Goal: Information Seeking & Learning: Learn about a topic

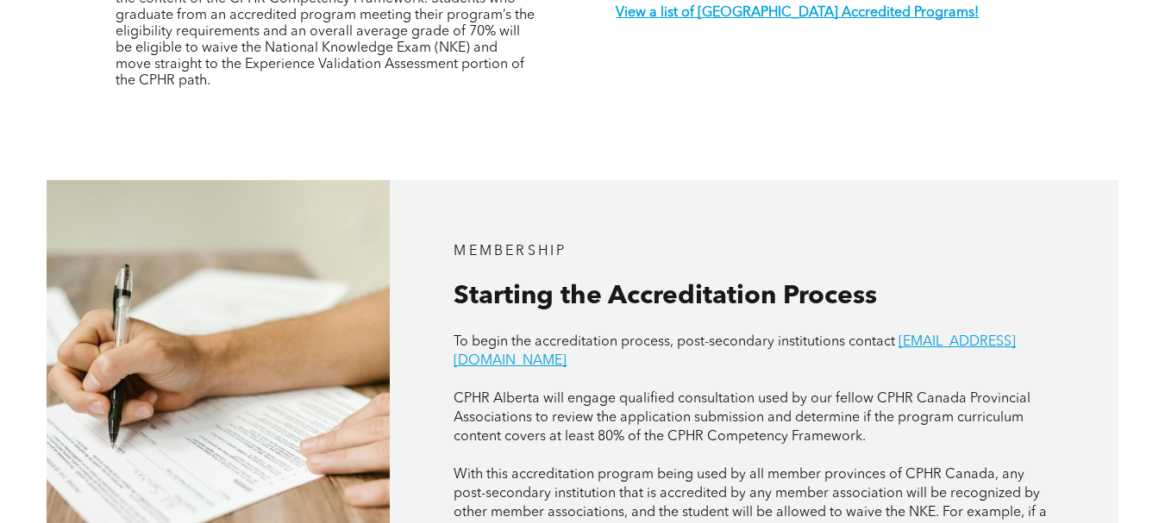
scroll to position [690, 0]
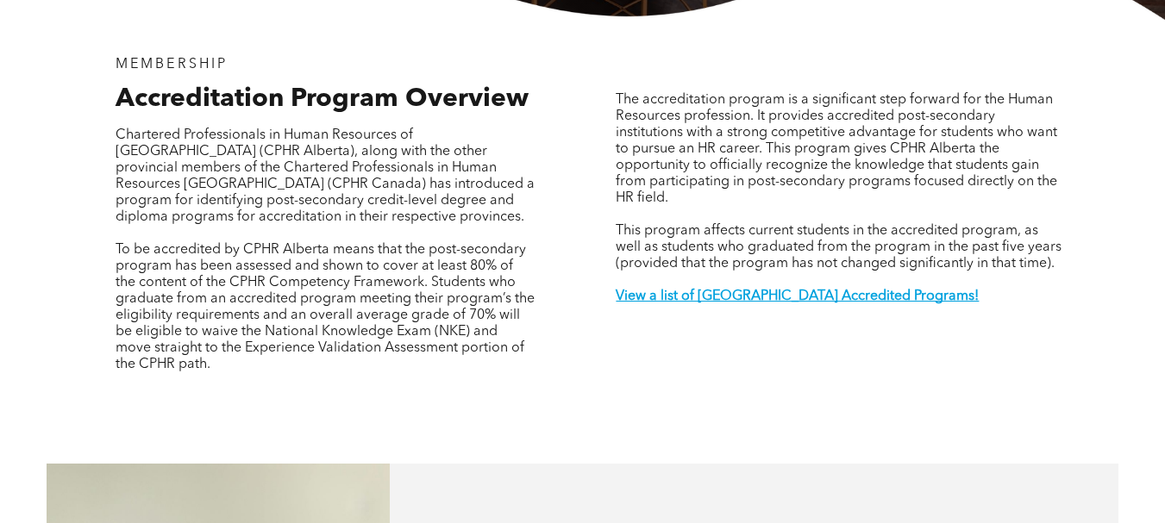
scroll to position [517, 0]
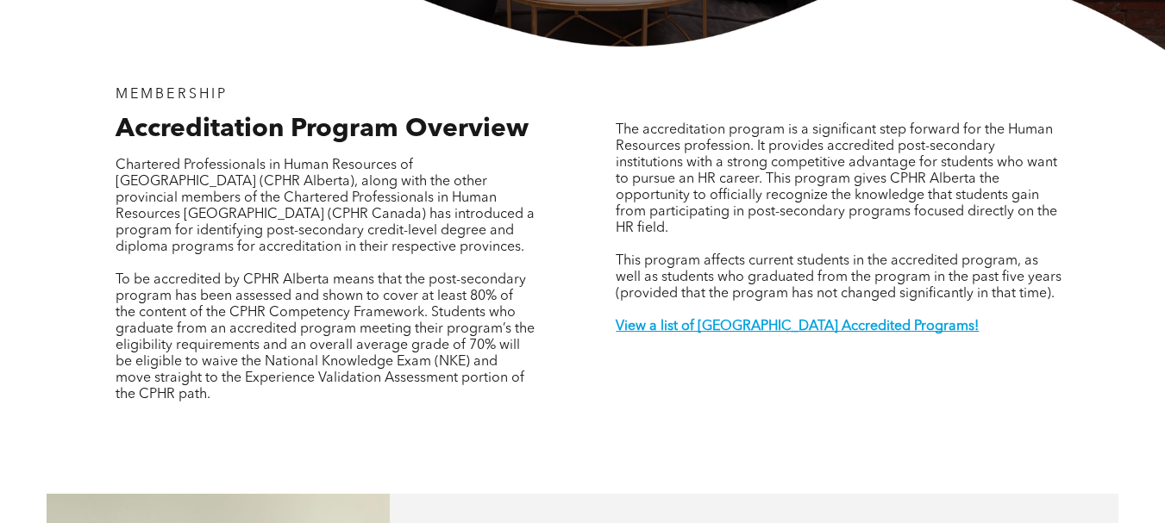
drag, startPoint x: 525, startPoint y: 426, endPoint x: 90, endPoint y: 147, distance: 517.2
click at [90, 147] on div "MEMBERSHIP Accreditation Program Overview Chartered Professionals in Human Reso…" at bounding box center [326, 260] width 474 height 374
click at [95, 92] on div "MEMBERSHIP Accreditation Program Overview Chartered Professionals in Human Reso…" at bounding box center [326, 260] width 474 height 374
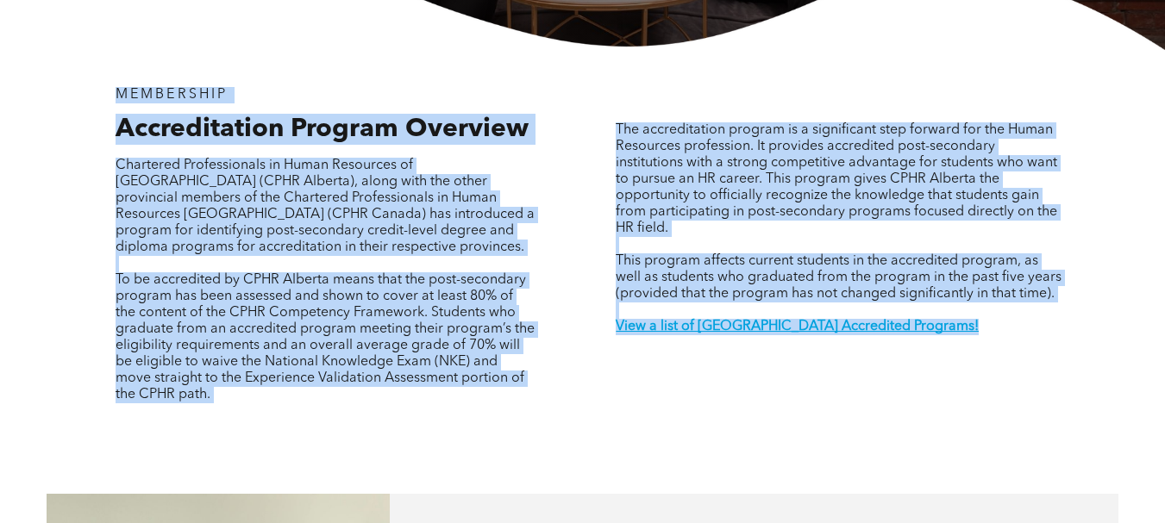
drag, startPoint x: 96, startPoint y: 61, endPoint x: 933, endPoint y: 445, distance: 921.5
click at [933, 445] on div "MEMBERSHIP Accreditation Program Overview Chartered Professionals in Human Reso…" at bounding box center [583, 260] width 1034 height 421
click at [717, 401] on div "The accreditation program is a significant step forward for the Human Resources…" at bounding box center [839, 260] width 474 height 374
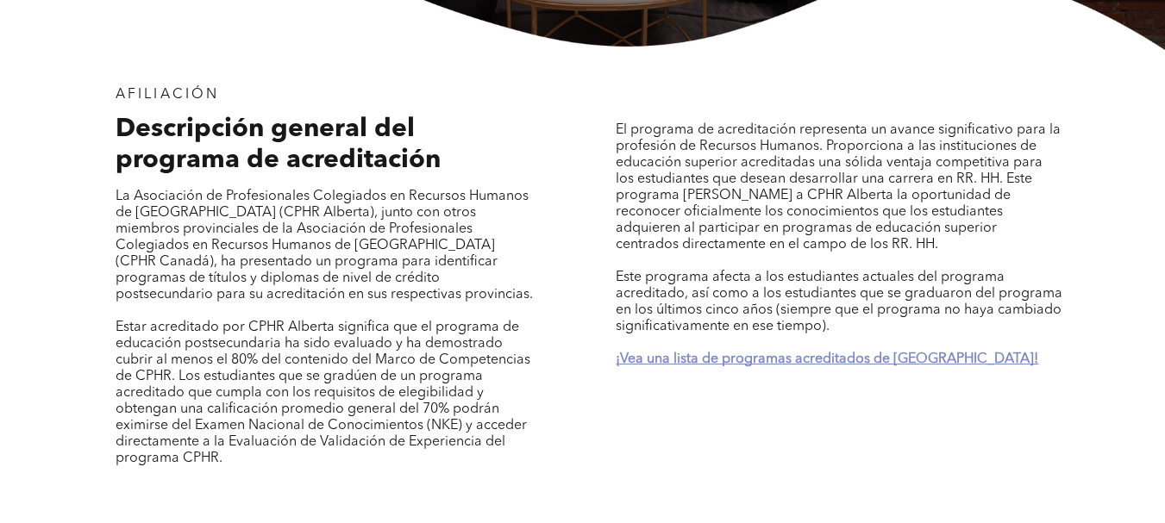
click at [690, 364] on font "¡Vea una lista de programas acreditados de [GEOGRAPHIC_DATA]!" at bounding box center [826, 360] width 422 height 14
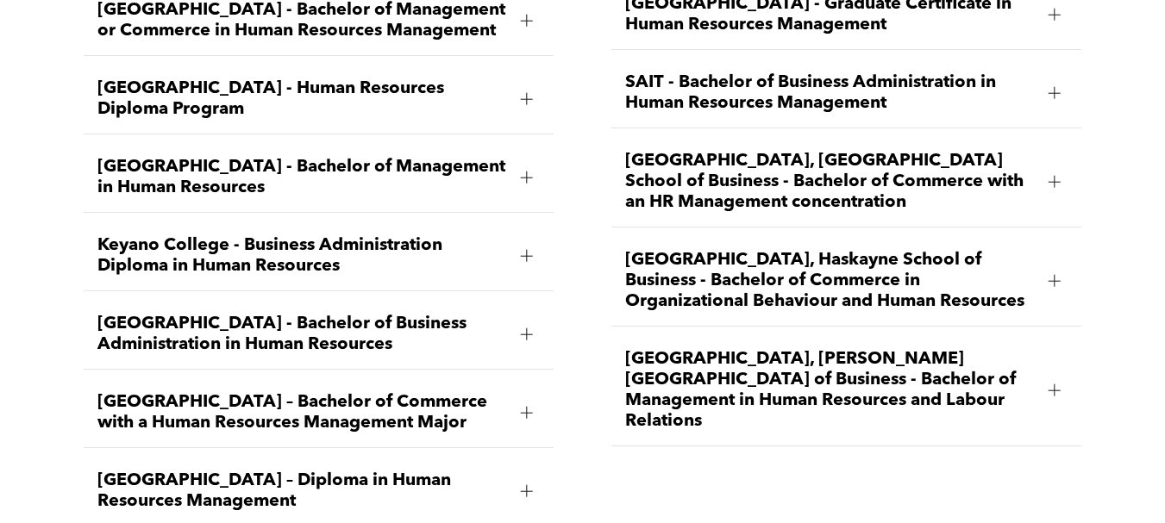
scroll to position [2314, 0]
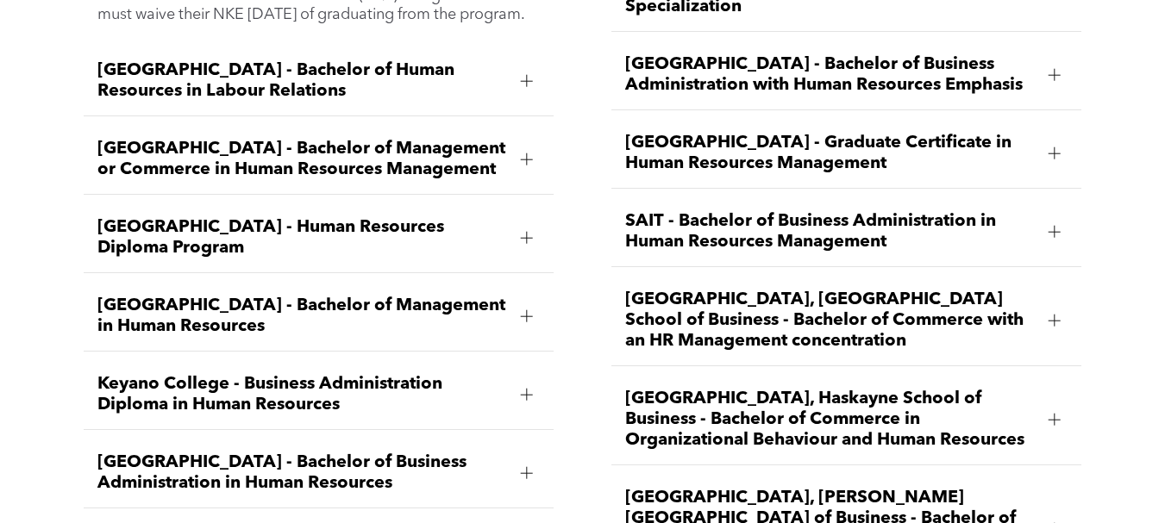
click at [16, 188] on div "[PERSON_NAME][GEOGRAPHIC_DATA] - Bachelor of Business Administration Specializi…" at bounding box center [582, 275] width 1165 height 877
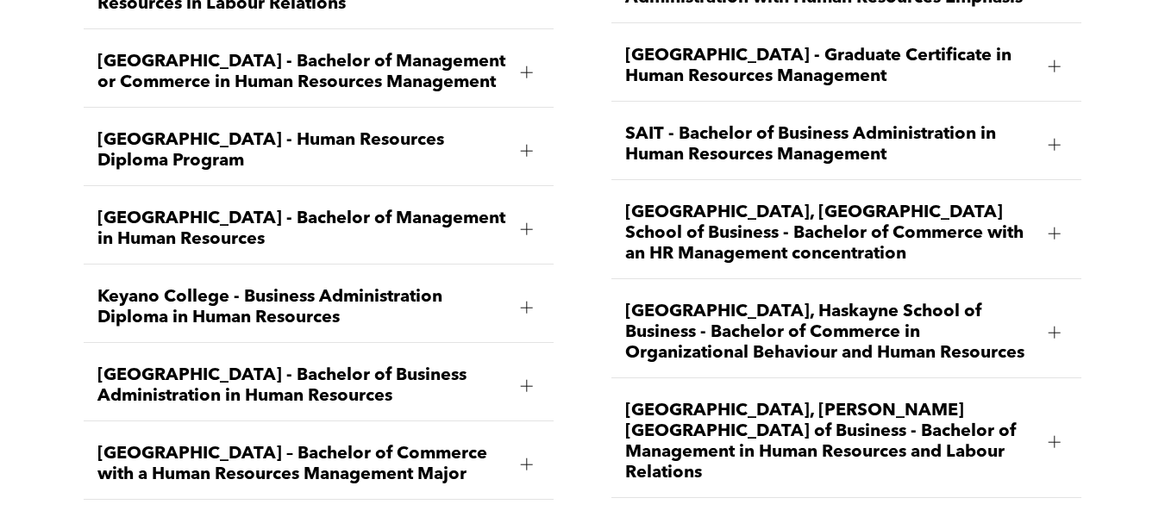
scroll to position [2487, 0]
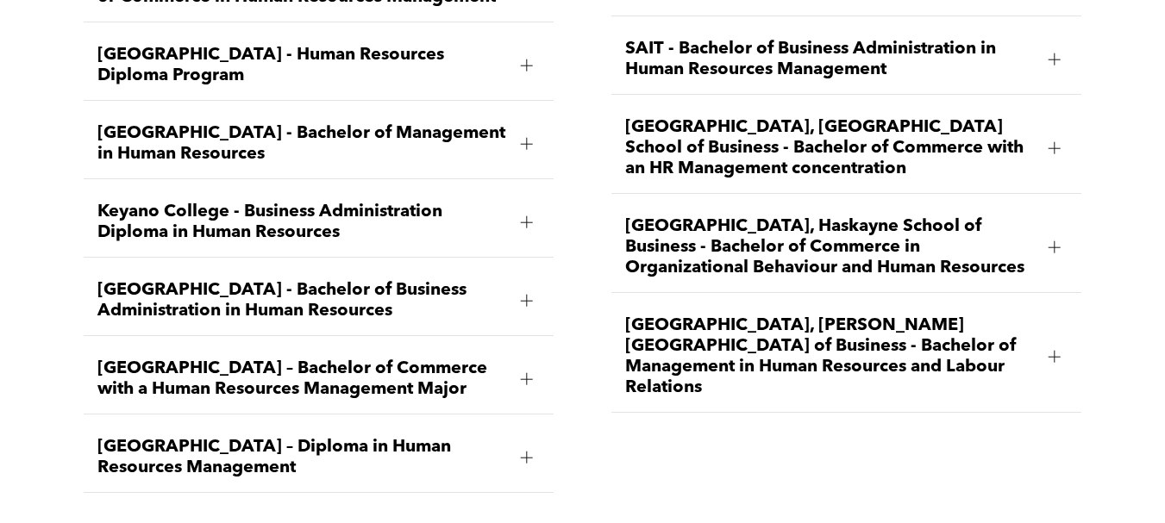
click at [534, 445] on div at bounding box center [527, 458] width 26 height 26
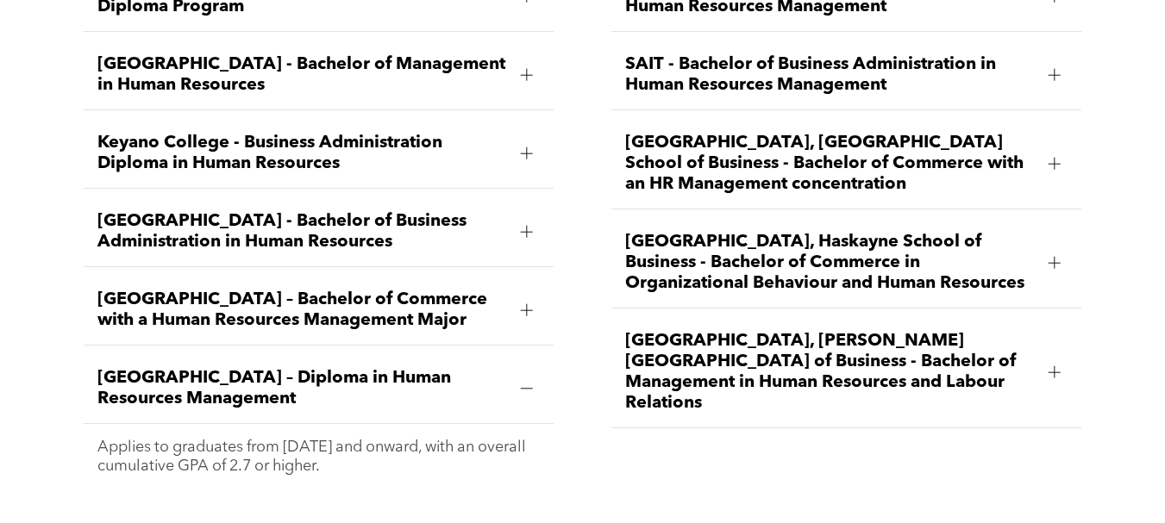
scroll to position [2473, 0]
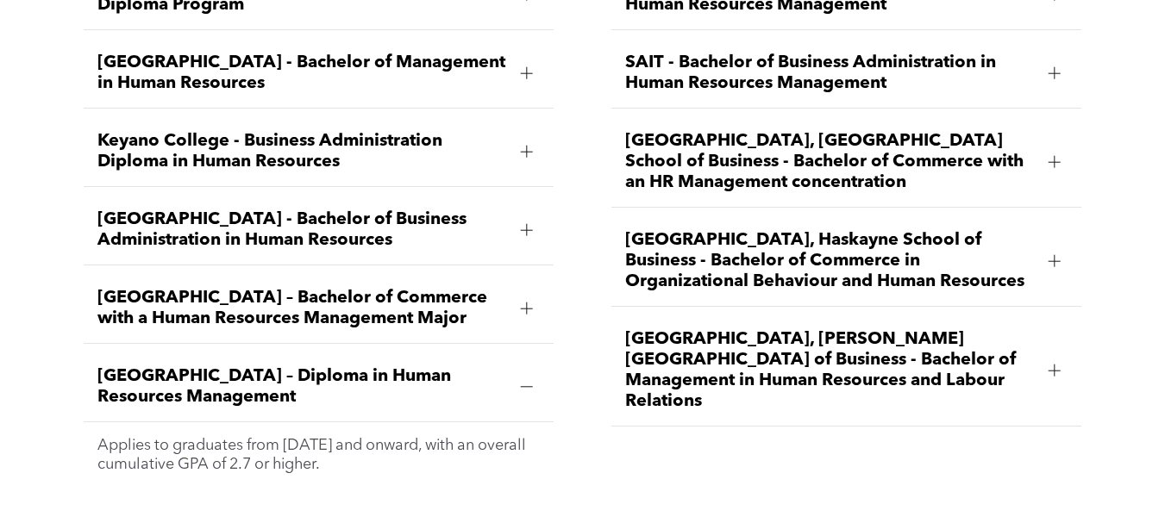
click at [368, 366] on span "[GEOGRAPHIC_DATA] – Diploma in Human Resources Management" at bounding box center [301, 386] width 409 height 41
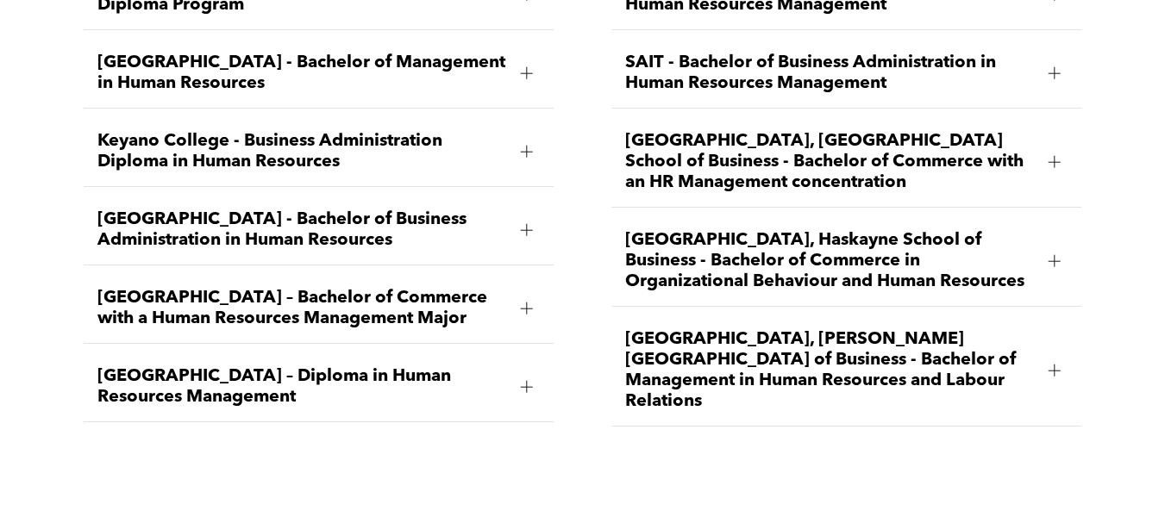
drag, startPoint x: 81, startPoint y: 320, endPoint x: 334, endPoint y: 363, distance: 256.2
click at [334, 363] on div "[PERSON_NAME][GEOGRAPHIC_DATA] - Bachelor of Business Administration Specializi…" at bounding box center [318, 66] width 497 height 750
copy span "[GEOGRAPHIC_DATA] – Diploma in Human Resources Management"
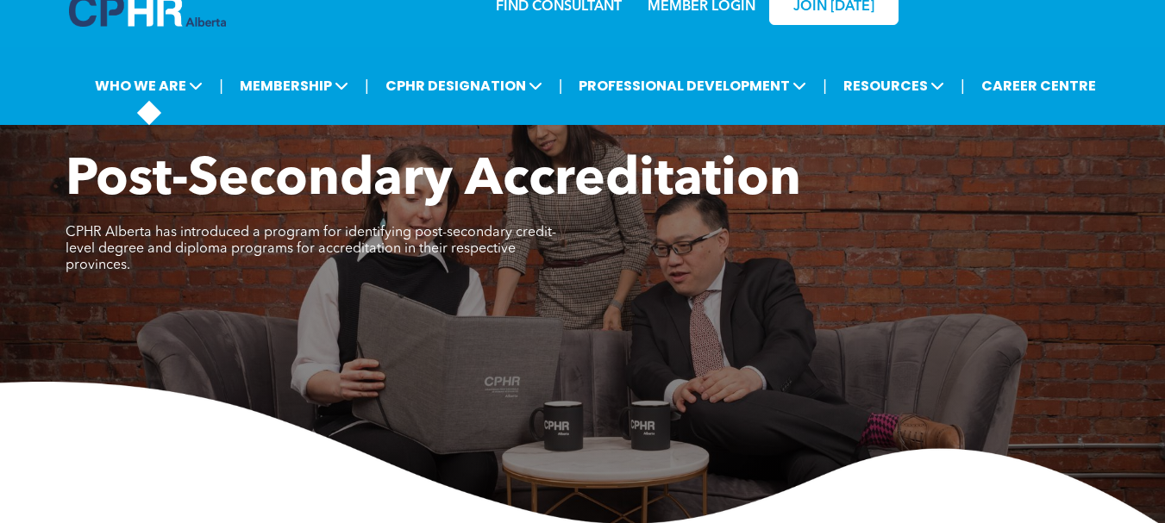
scroll to position [0, 0]
